Goal: Task Accomplishment & Management: Use online tool/utility

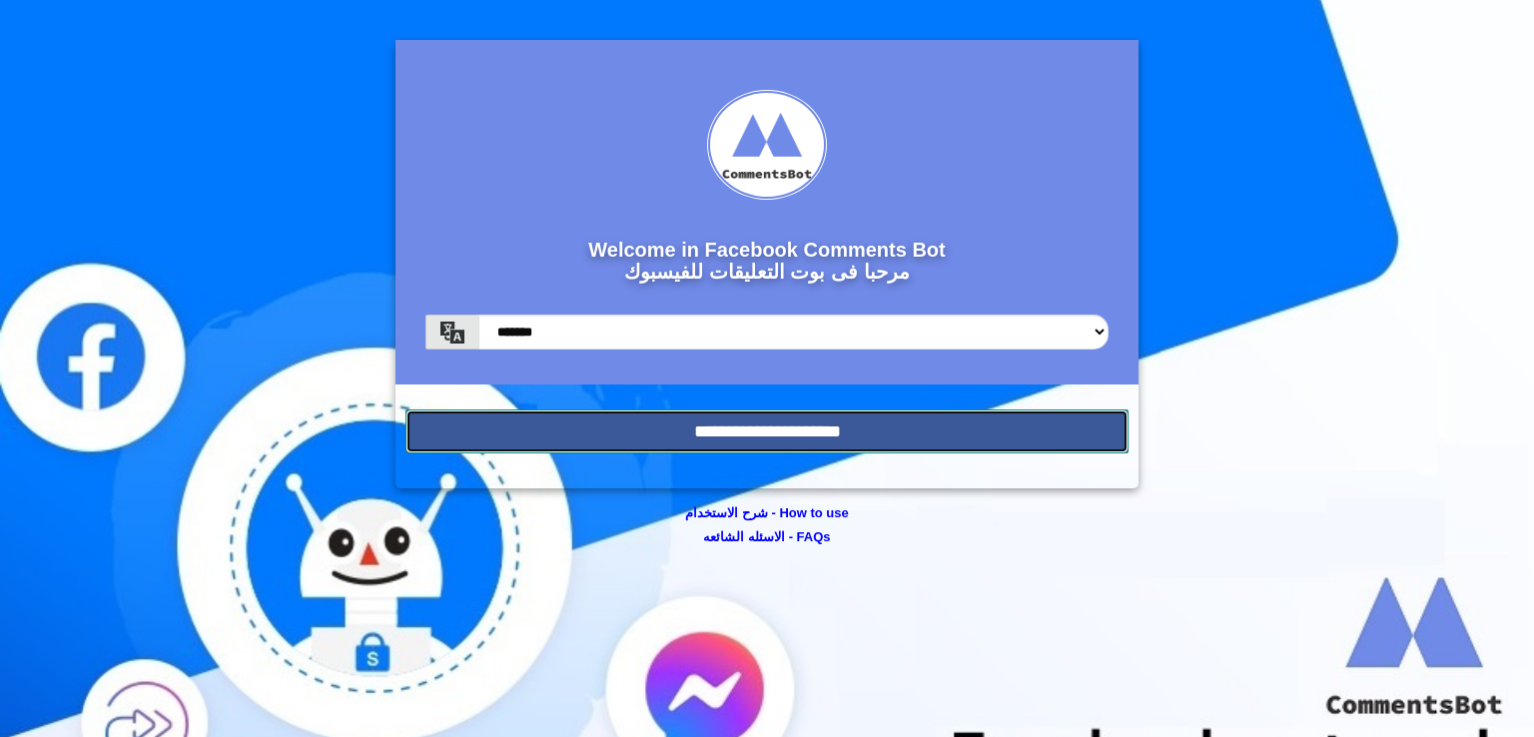
click at [753, 439] on input "**********" at bounding box center [767, 432] width 723 height 44
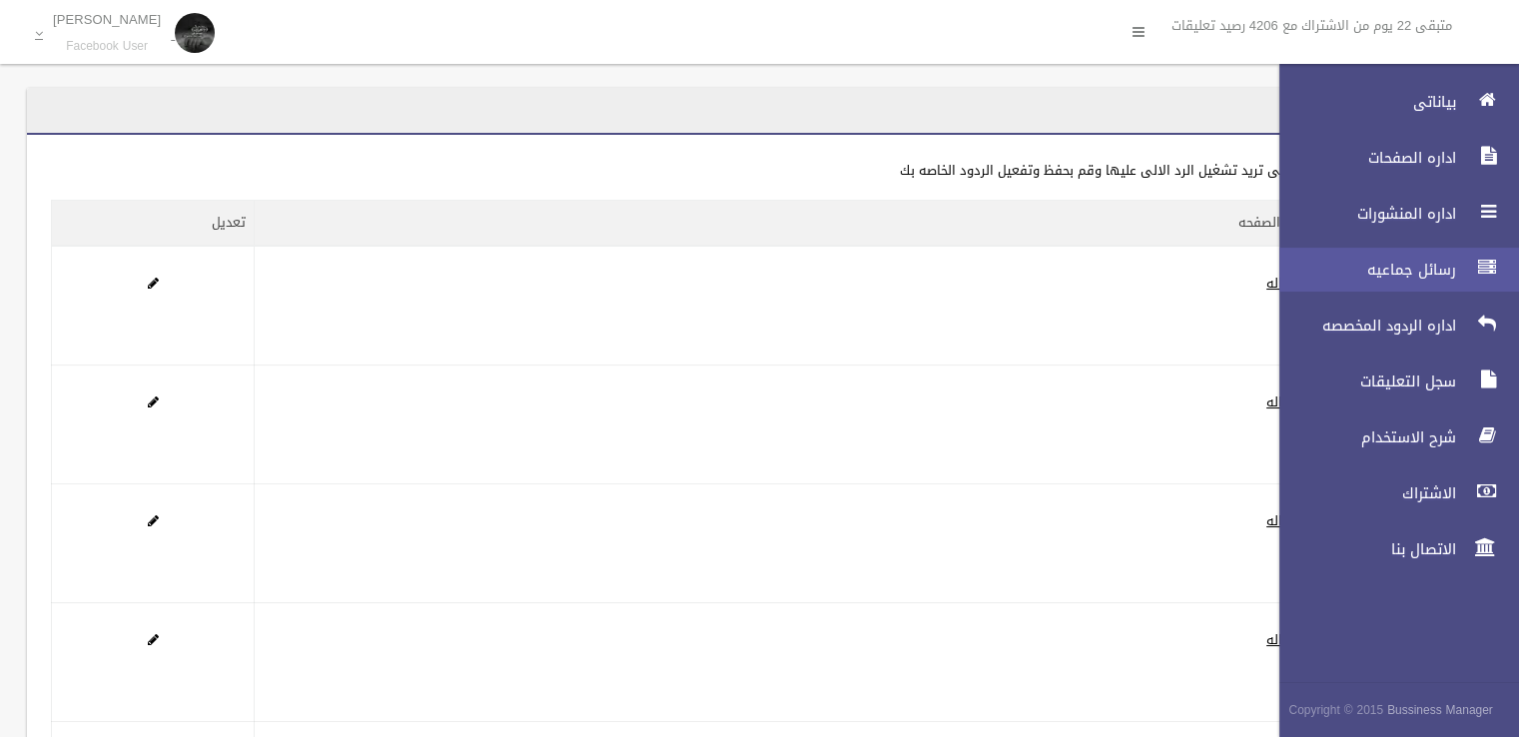
click at [1395, 269] on span "رسائل جماعيه" at bounding box center [1363, 270] width 200 height 20
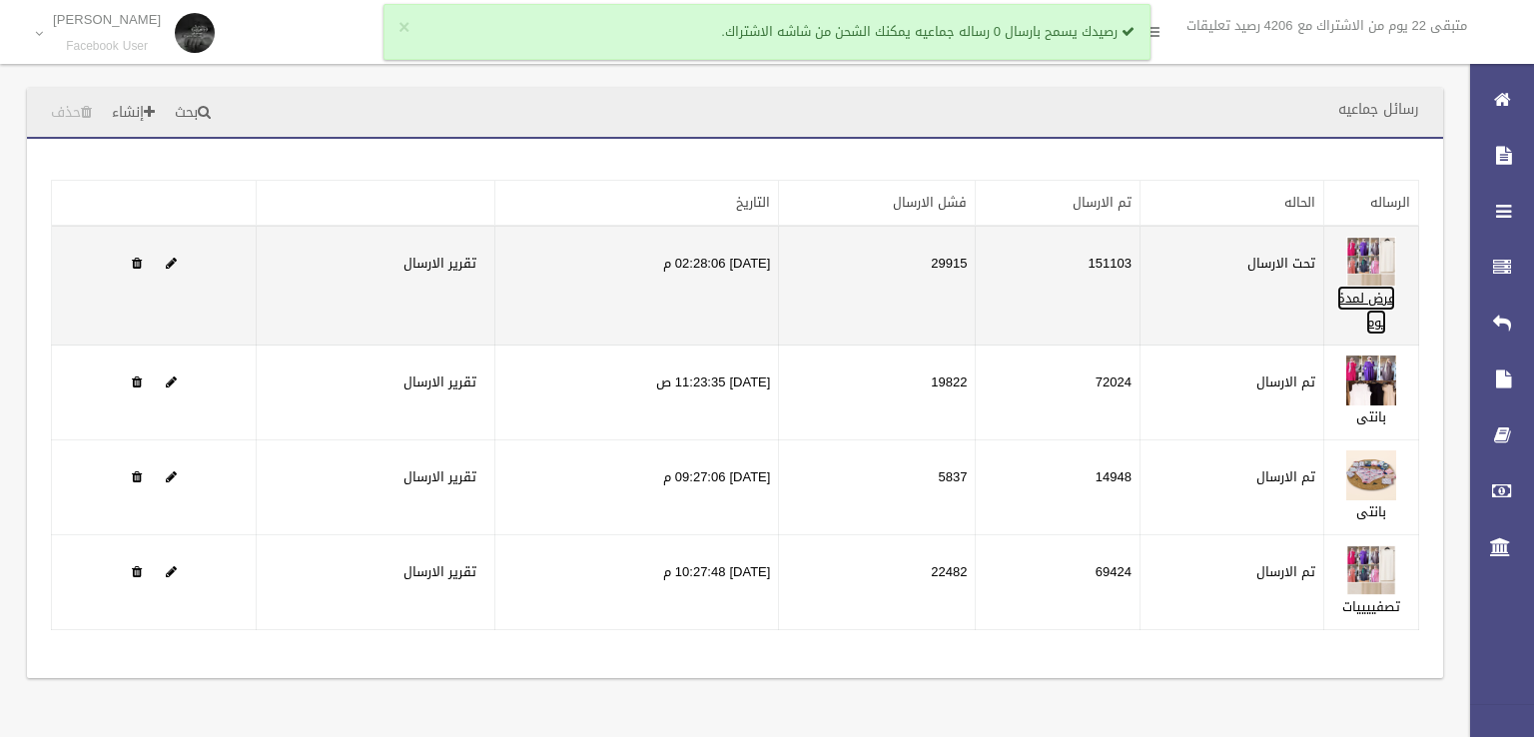
click at [1383, 305] on link "عرض لمدة يوم" at bounding box center [1367, 310] width 58 height 49
